Goal: Find specific page/section: Find specific page/section

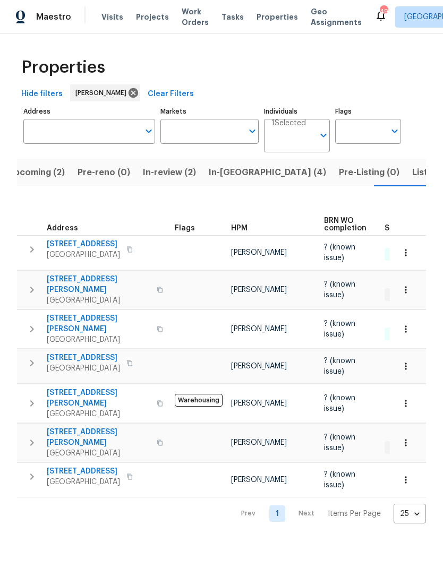
scroll to position [0, 15]
click at [43, 170] on span "Upcoming (2)" at bounding box center [36, 172] width 57 height 15
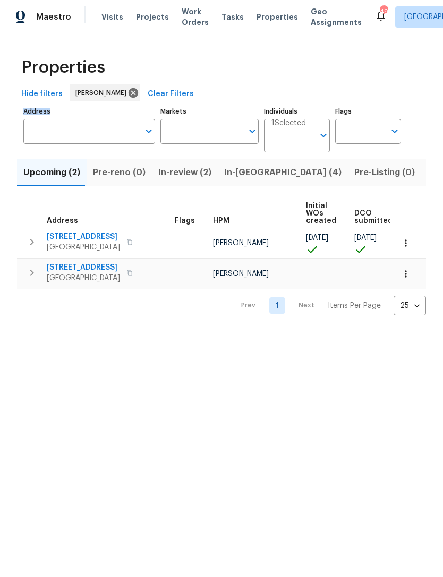
click at [427, 168] on span "Listed (9)" at bounding box center [447, 172] width 40 height 15
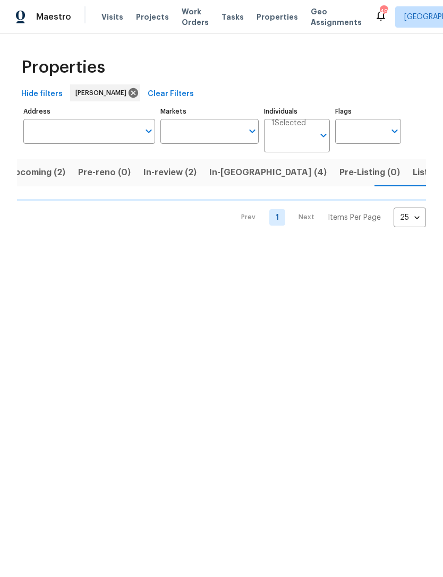
scroll to position [0, 15]
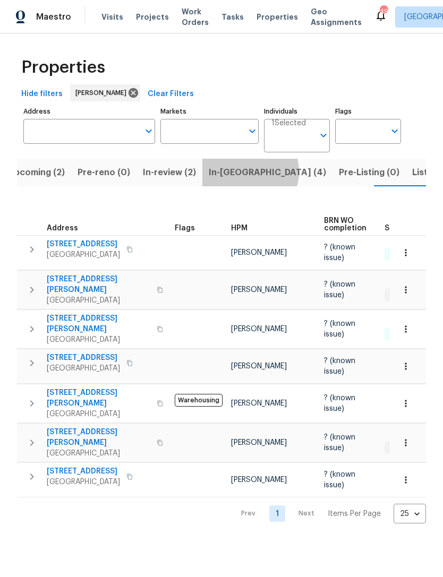
click at [243, 172] on span "In-reno (4)" at bounding box center [267, 172] width 117 height 15
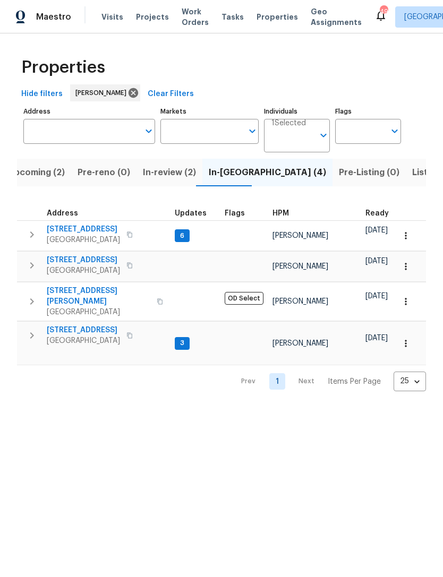
scroll to position [8, 0]
click at [65, 288] on span "2334 Hill N Dale Dr" at bounding box center [99, 296] width 104 height 21
click at [44, 174] on span "Upcoming (2)" at bounding box center [36, 172] width 57 height 15
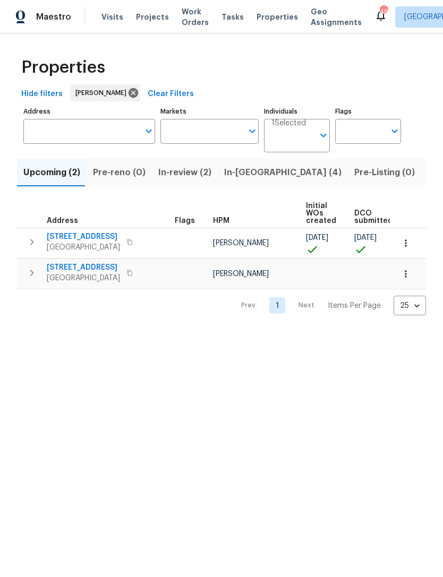
click at [234, 179] on span "In-reno (4)" at bounding box center [282, 172] width 117 height 15
